Goal: Task Accomplishment & Management: Use online tool/utility

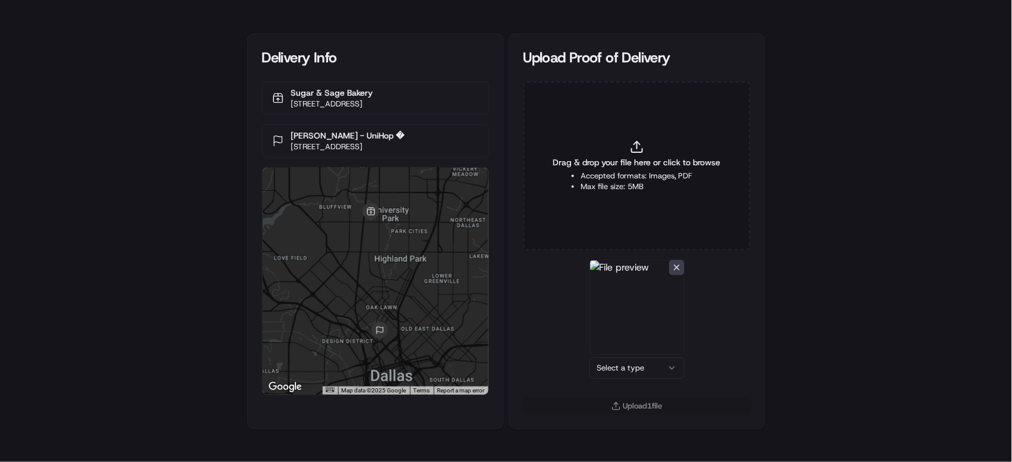
click at [660, 364] on html "Delivery Info Sugar & Sage Bakery [STREET_ADDRESS] [PERSON_NAME] - UniHop � [ST…" at bounding box center [506, 231] width 1012 height 462
click at [645, 417] on div "Upload 1 file" at bounding box center [636, 412] width 255 height 31
click at [646, 405] on button "Upload 1 file" at bounding box center [636, 405] width 227 height 17
